Goal: Register for event/course

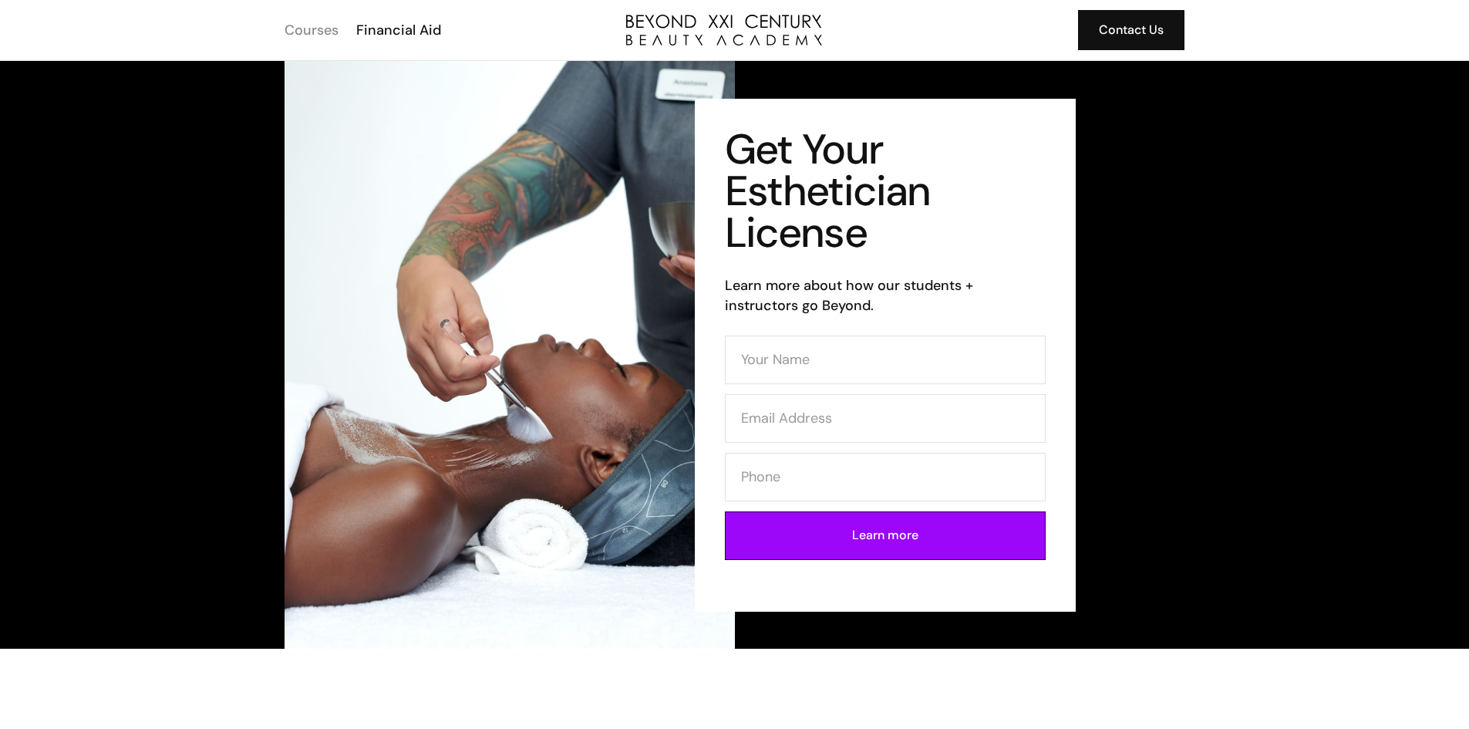
click at [308, 31] on div "Courses" at bounding box center [311, 30] width 54 height 20
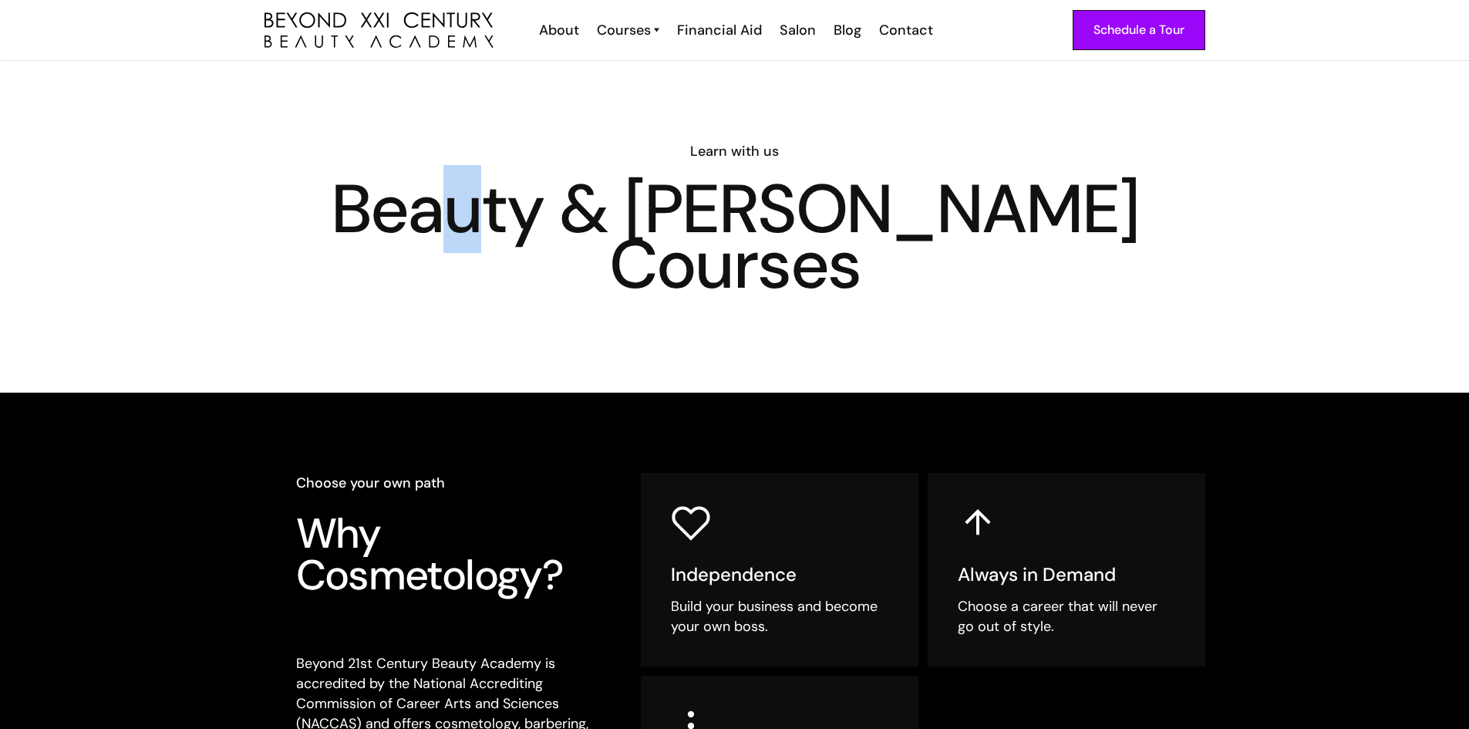
click at [611, 228] on h1 "Beauty & [PERSON_NAME] Courses" at bounding box center [734, 236] width 941 height 111
drag, startPoint x: 651, startPoint y: 288, endPoint x: 675, endPoint y: 290, distance: 24.8
click at [666, 292] on h1 "Beauty & [PERSON_NAME] Courses" at bounding box center [734, 236] width 941 height 111
click at [676, 290] on h1 "Beauty & Barber Courses" at bounding box center [734, 236] width 941 height 111
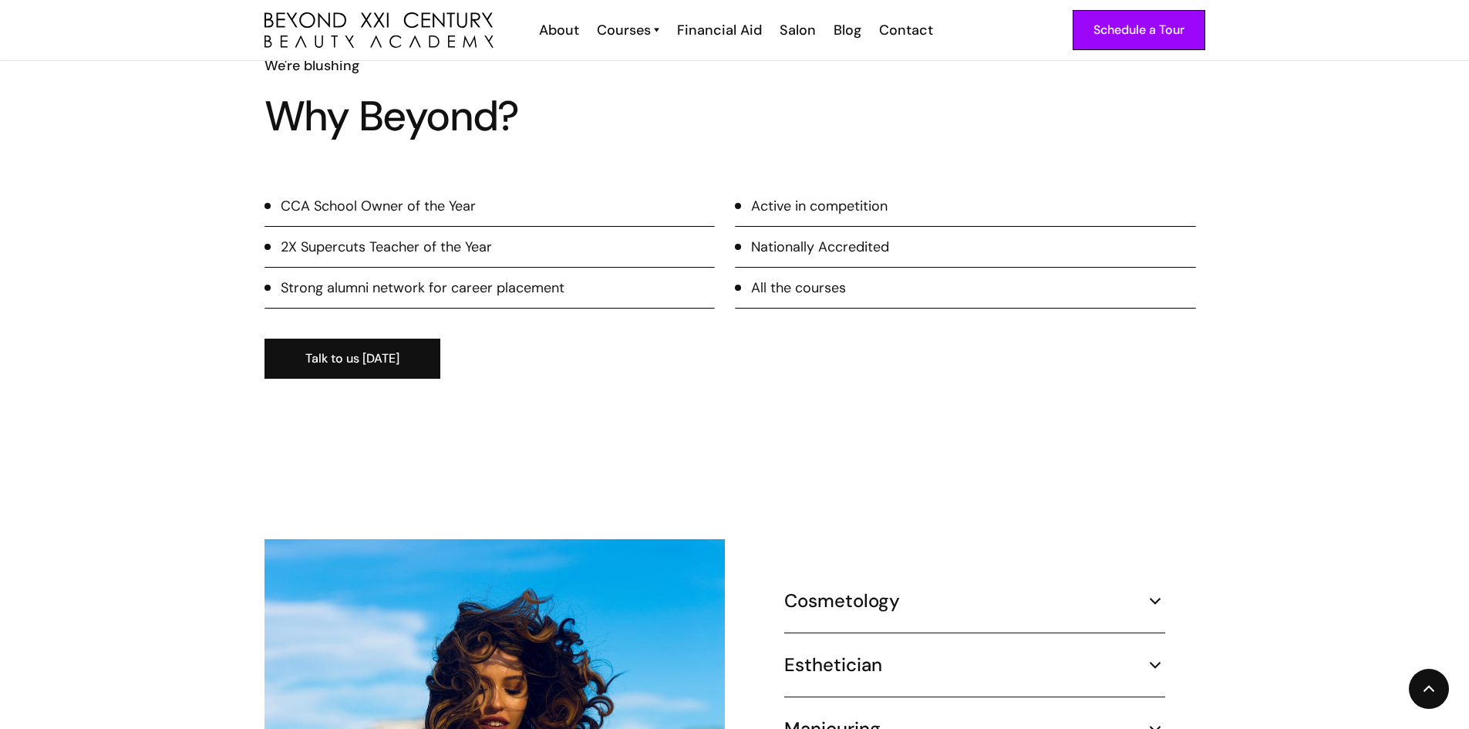
scroll to position [1311, 0]
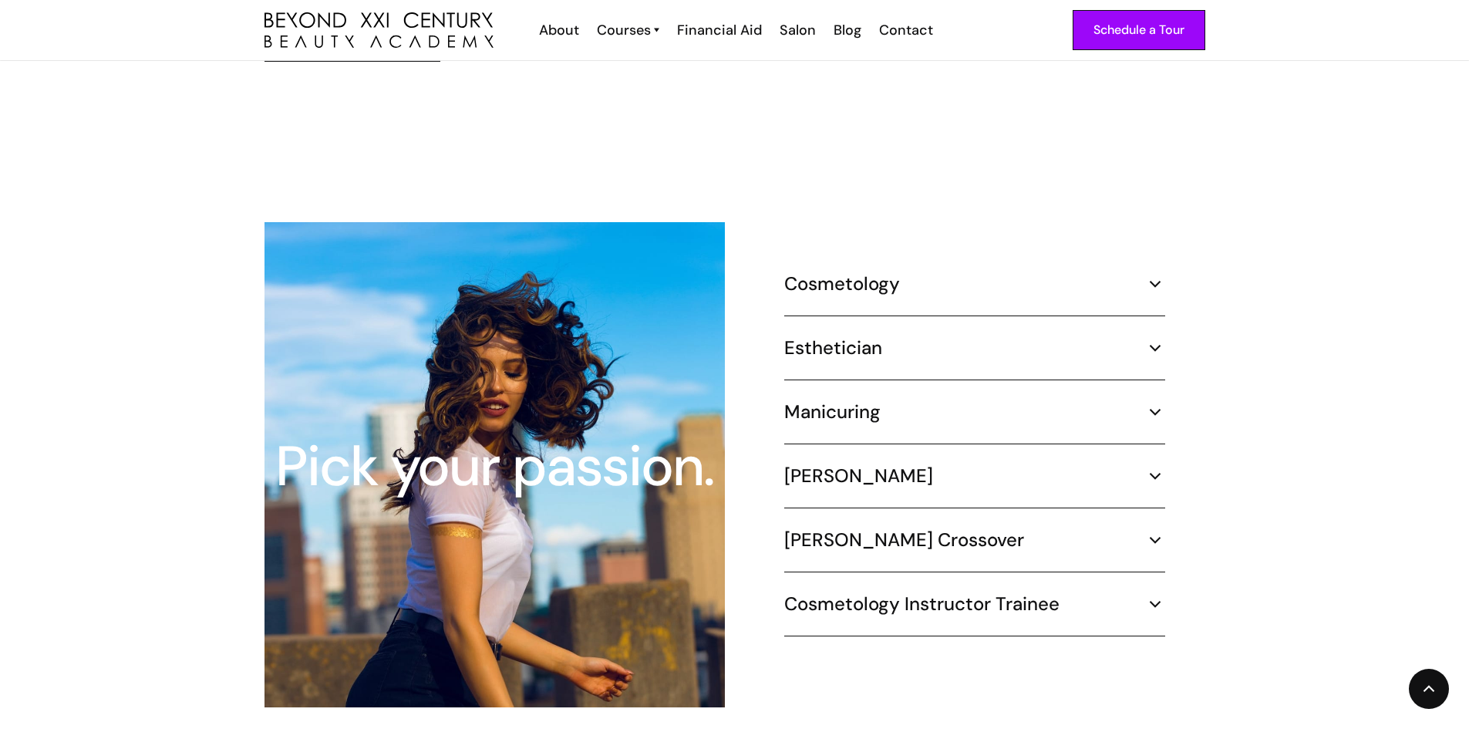
click at [937, 311] on div "Cosmetology 1000 hours ¾ Time (30 hours per week) – 8.3 months Part Time (20 ho…" at bounding box center [974, 464] width 381 height 384
click at [853, 336] on h5 "Esthetician" at bounding box center [833, 347] width 98 height 23
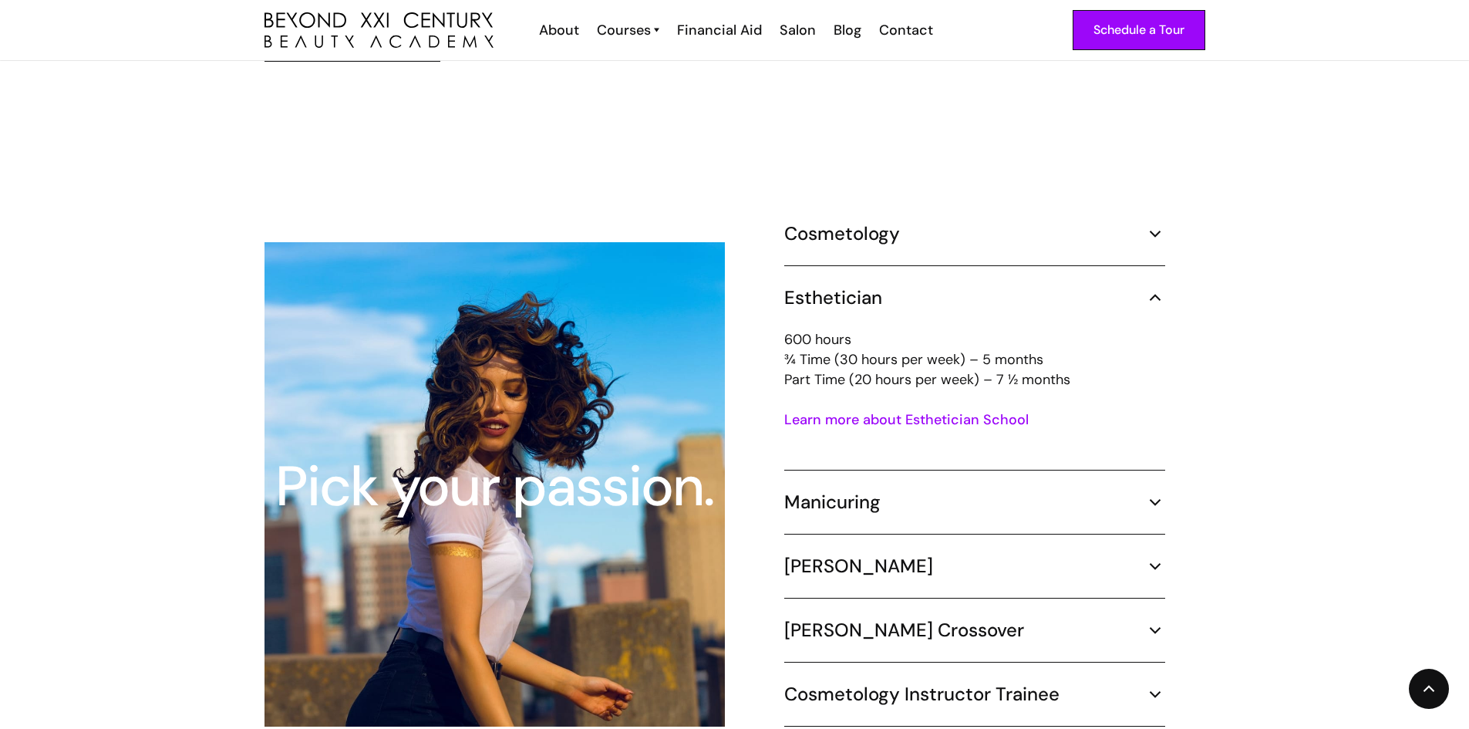
click at [890, 410] on link "Learn more about Esthetician School" at bounding box center [906, 419] width 244 height 19
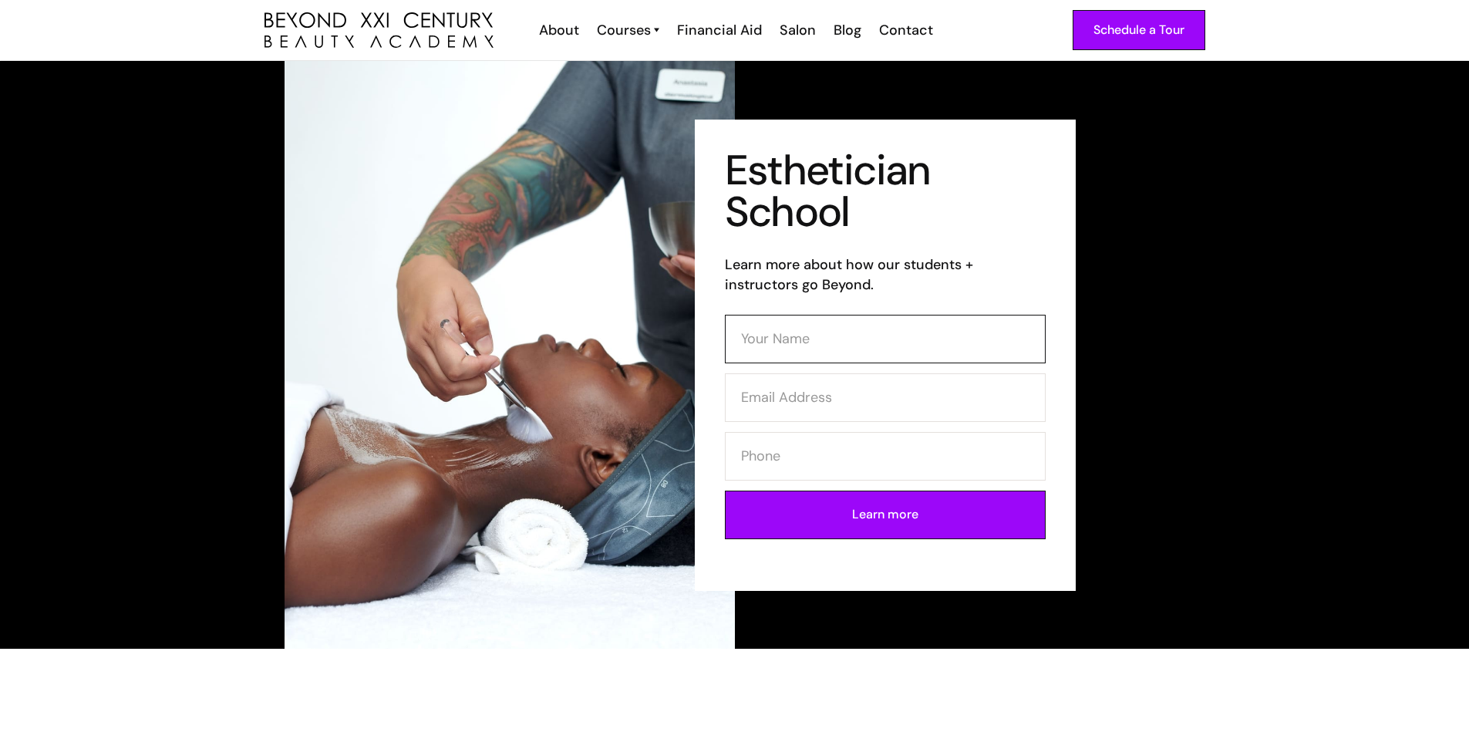
click at [799, 324] on input "Contact Form (Esthi)" at bounding box center [885, 339] width 321 height 49
type input "Arlyn Velasquez"
type input "alybiru2@gmail.com"
click at [898, 465] on input "Contact Form (Esthi)" at bounding box center [885, 456] width 321 height 49
click at [991, 517] on input "Learn more" at bounding box center [885, 514] width 321 height 49
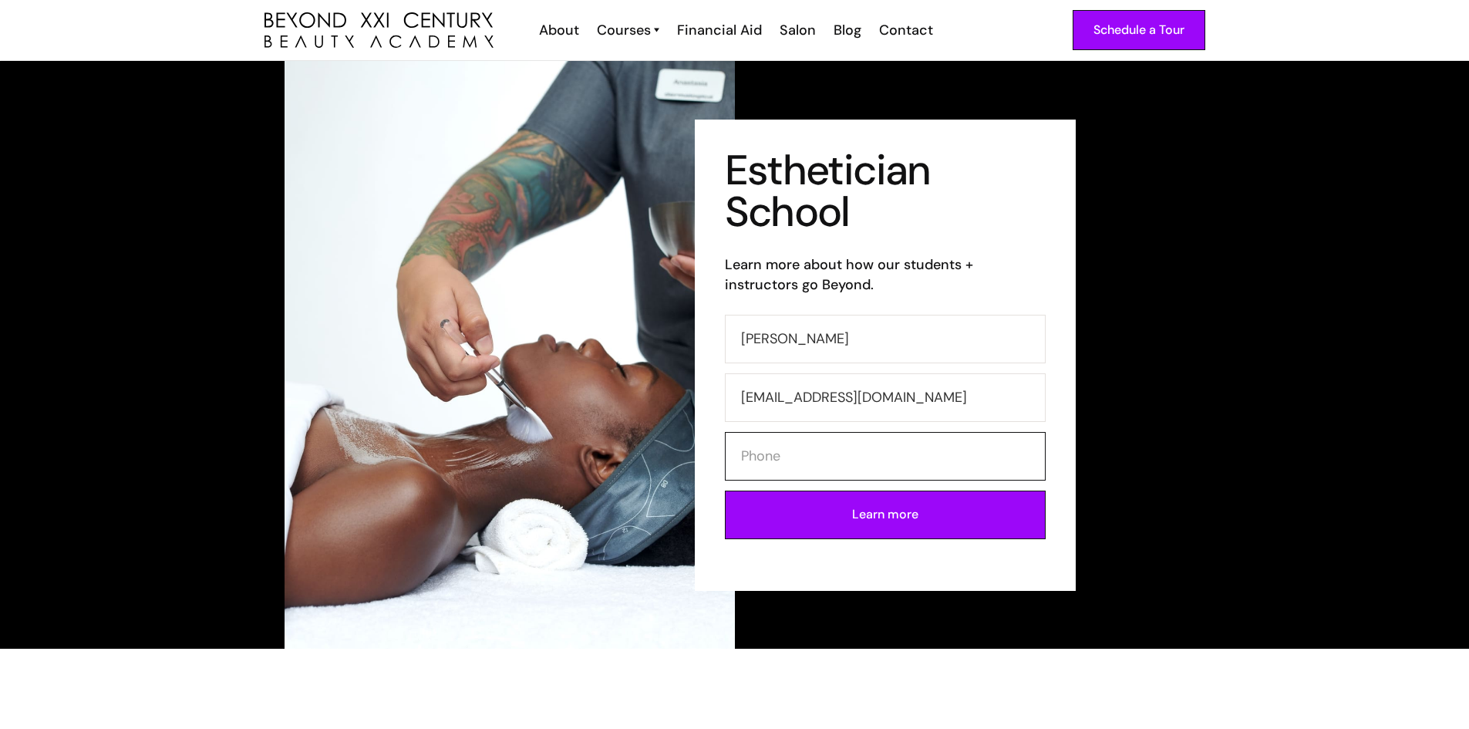
click at [811, 457] on input "Contact Form (Esthi)" at bounding box center [885, 456] width 321 height 49
type input "3235431133"
click at [923, 515] on input "Learn more" at bounding box center [885, 514] width 321 height 49
type input "Please wait..."
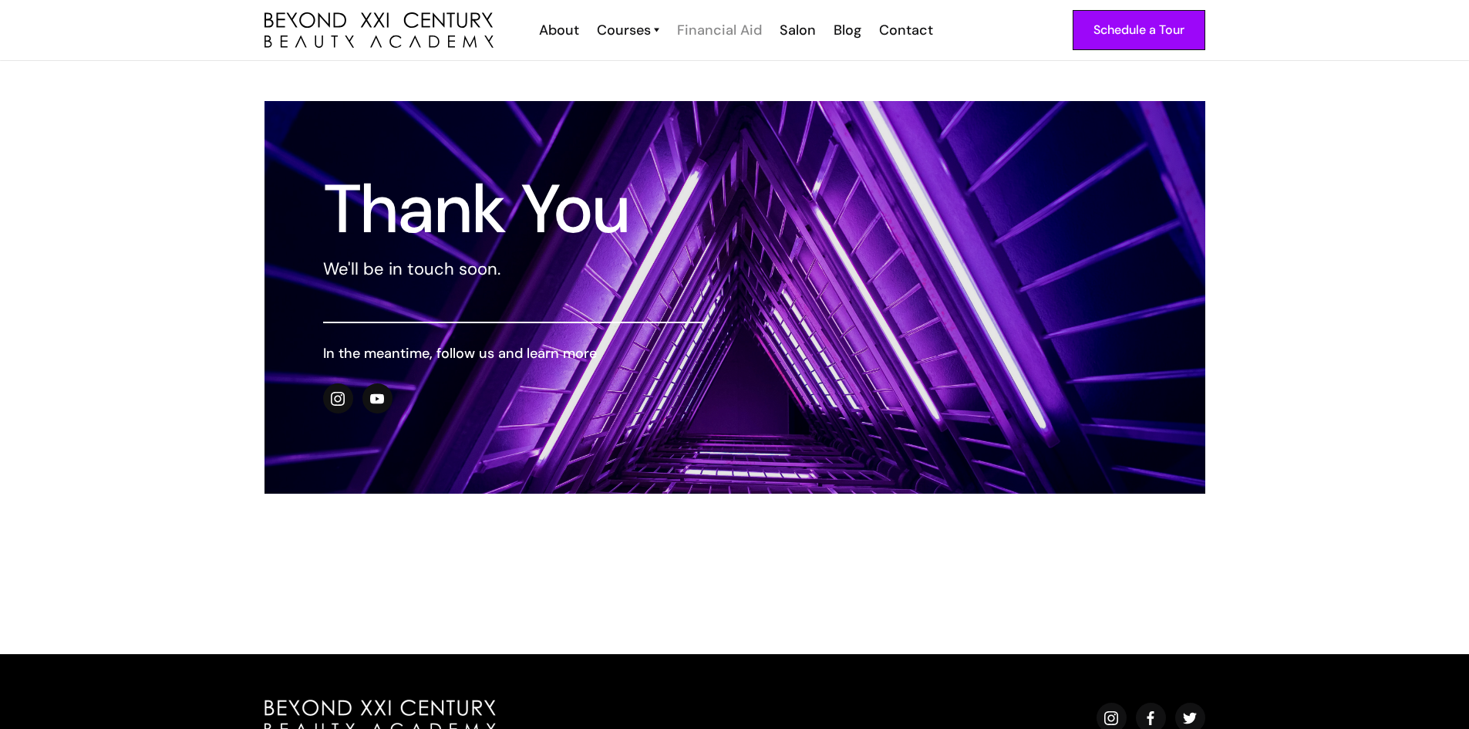
click at [722, 25] on div "Financial Aid" at bounding box center [719, 30] width 85 height 20
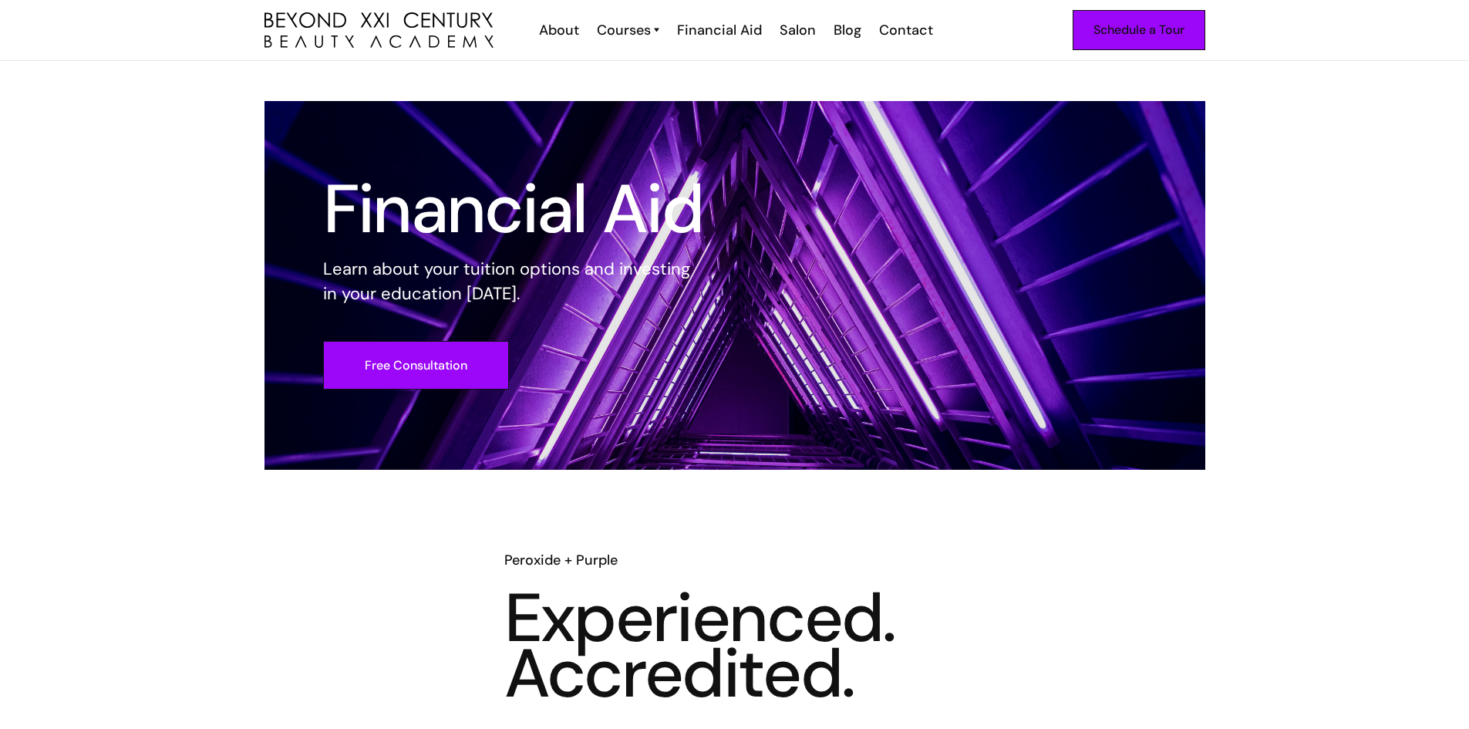
click at [1163, 31] on div "Schedule a Tour" at bounding box center [1138, 30] width 91 height 20
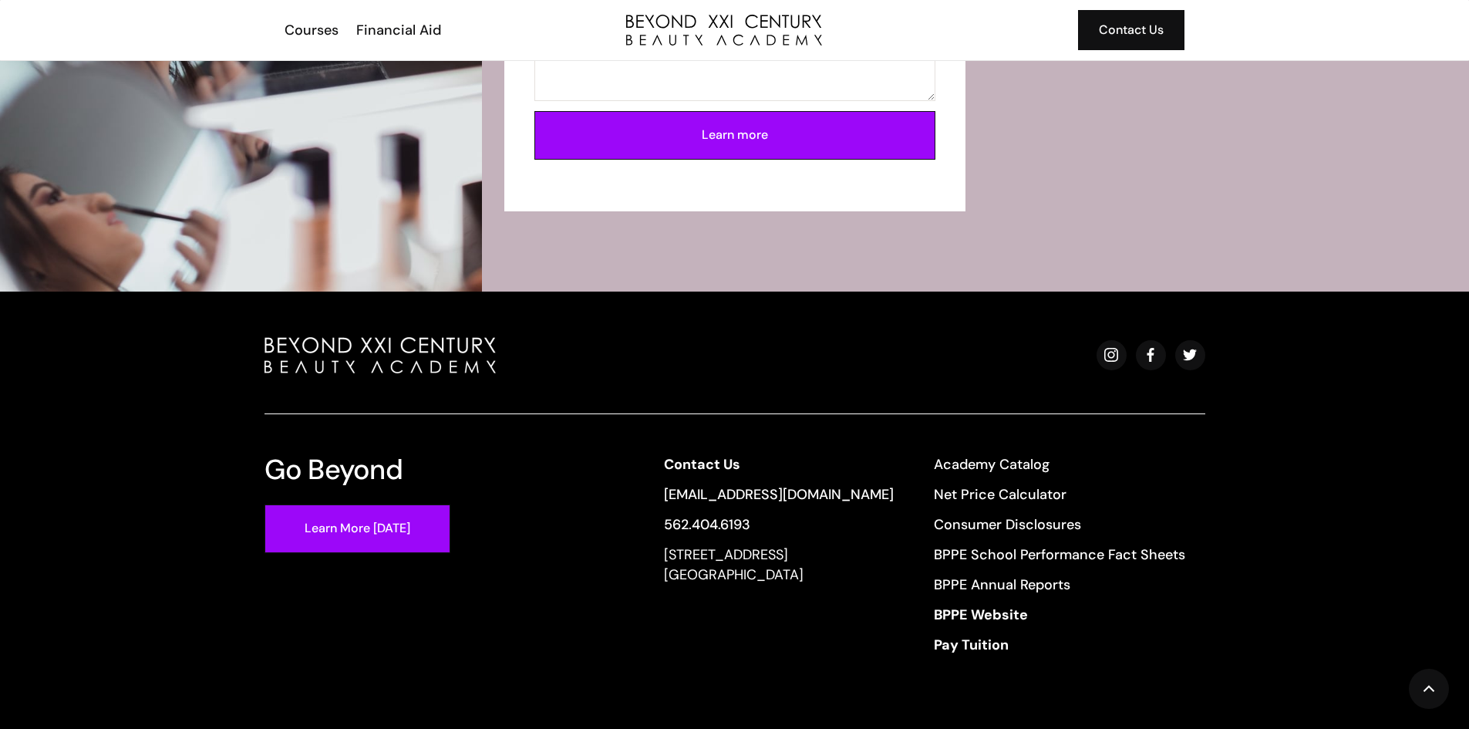
scroll to position [2961, 0]
